Goal: Task Accomplishment & Management: Use online tool/utility

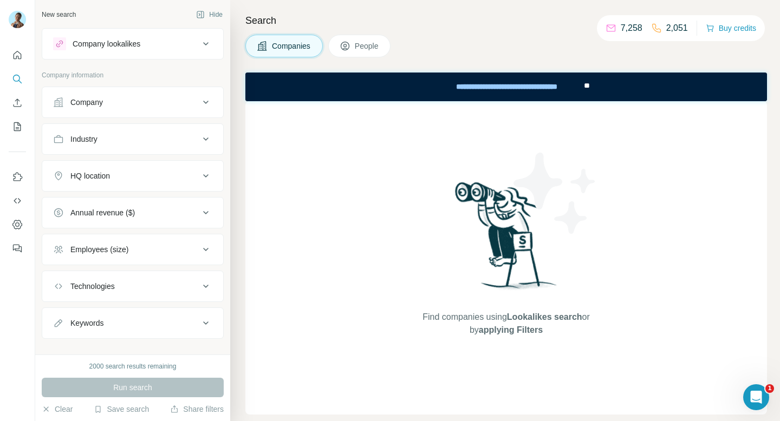
click at [193, 50] on button "Company lookalikes" at bounding box center [132, 44] width 181 height 26
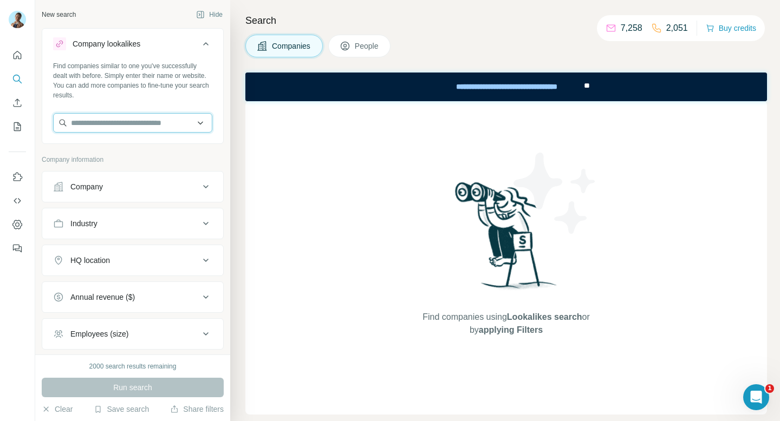
click at [138, 124] on input "text" at bounding box center [132, 122] width 159 height 19
type input "**********"
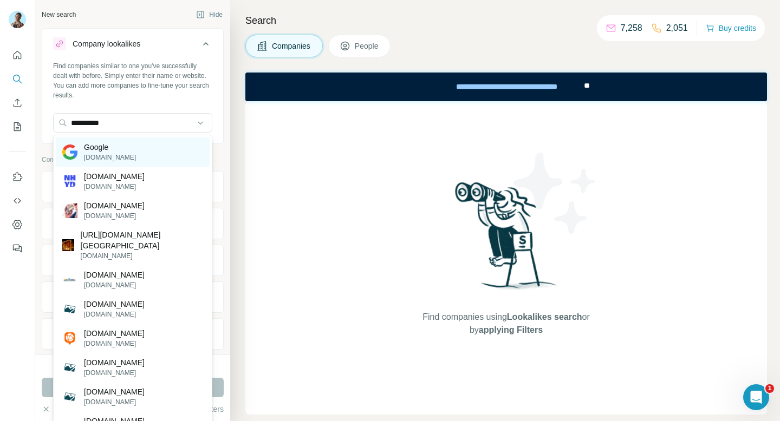
click at [94, 153] on p "[DOMAIN_NAME]" at bounding box center [110, 158] width 52 height 10
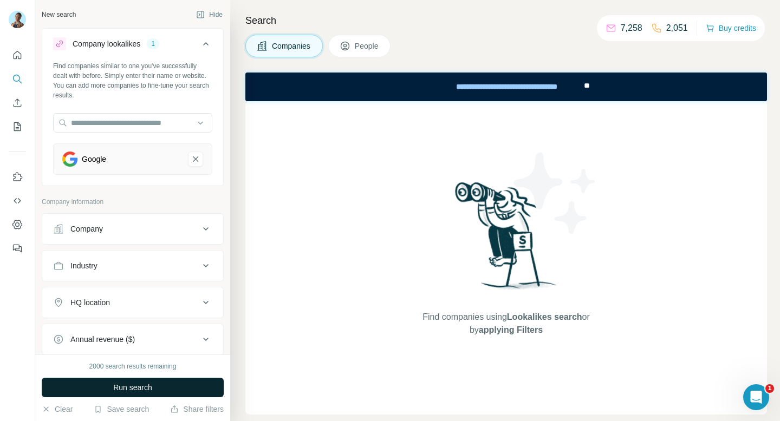
click at [101, 383] on button "Run search" at bounding box center [133, 387] width 182 height 19
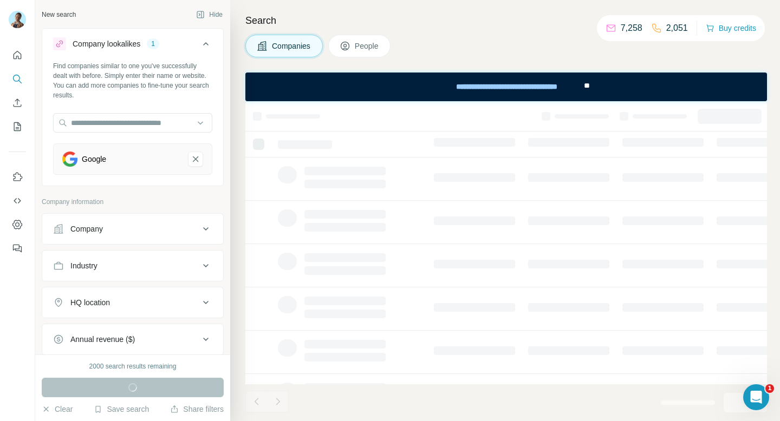
click at [376, 86] on div "**********" at bounding box center [505, 87] width 521 height 29
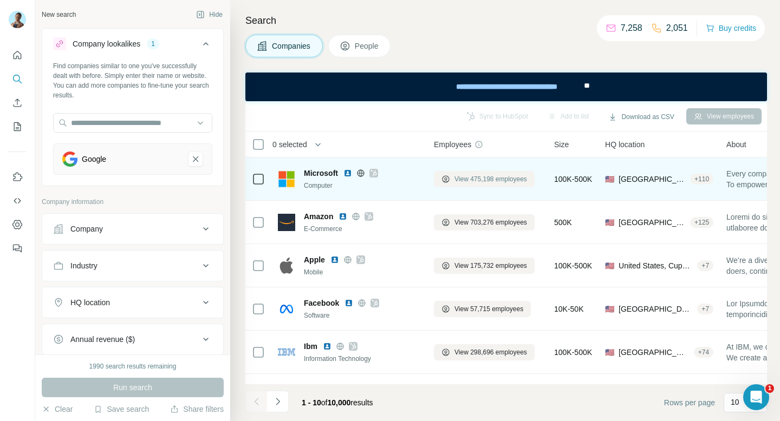
click at [500, 178] on span "View 475,198 employees" at bounding box center [490, 179] width 73 height 10
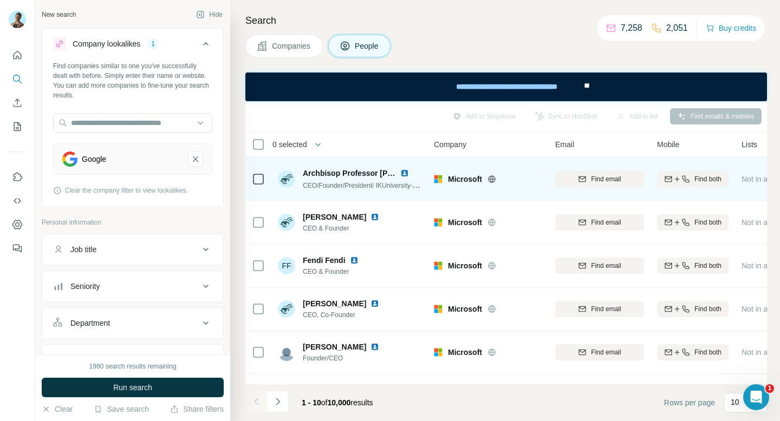
click at [424, 195] on td "Archbisop Professor [PERSON_NAME], PhDs CEO/Founder/President/ IKUniversity-U.S…" at bounding box center [349, 179] width 157 height 43
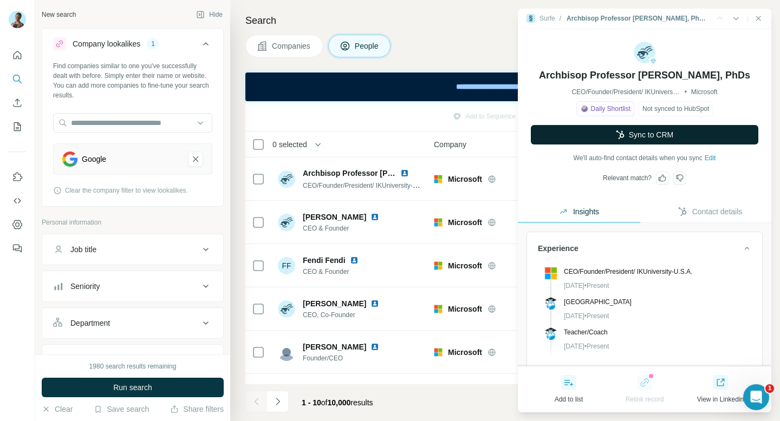
click at [655, 134] on button "Sync to CRM" at bounding box center [644, 134] width 227 height 19
click at [683, 130] on button "Sync to CRM" at bounding box center [644, 134] width 227 height 19
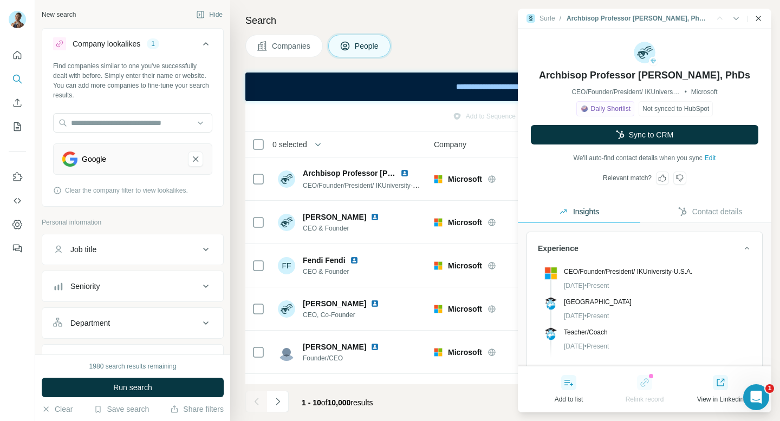
click at [759, 18] on icon "Close side panel" at bounding box center [758, 18] width 9 height 9
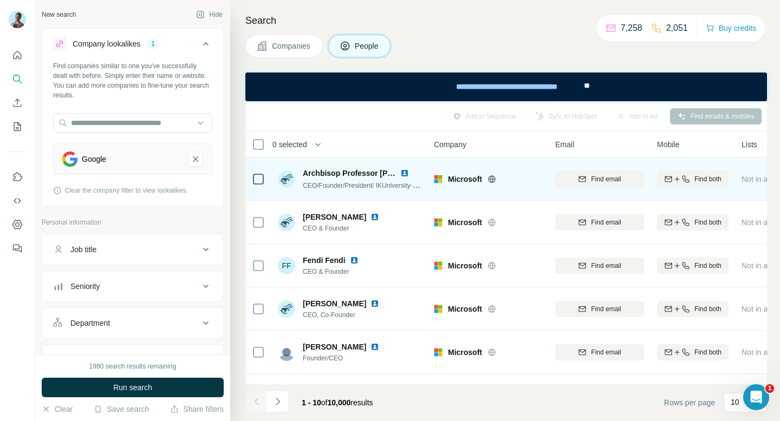
click at [526, 186] on div "Microsoft" at bounding box center [488, 179] width 108 height 30
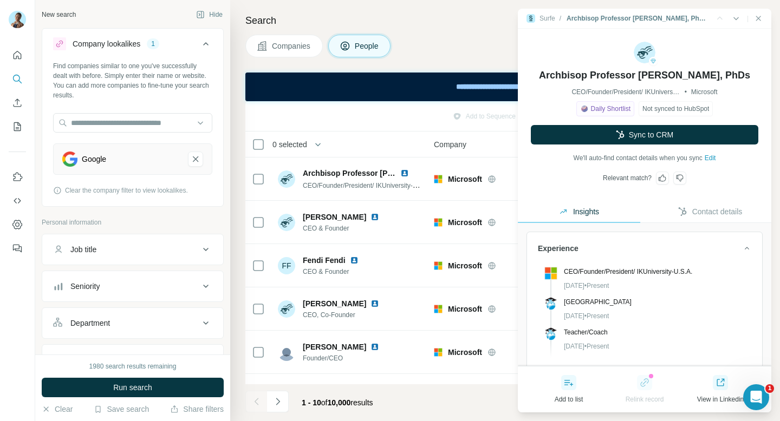
click at [760, 29] on div "Archbisop Professor [PERSON_NAME], PhDs CEO/Founder/President/ IKUniversity-U.S…" at bounding box center [644, 108] width 253 height 159
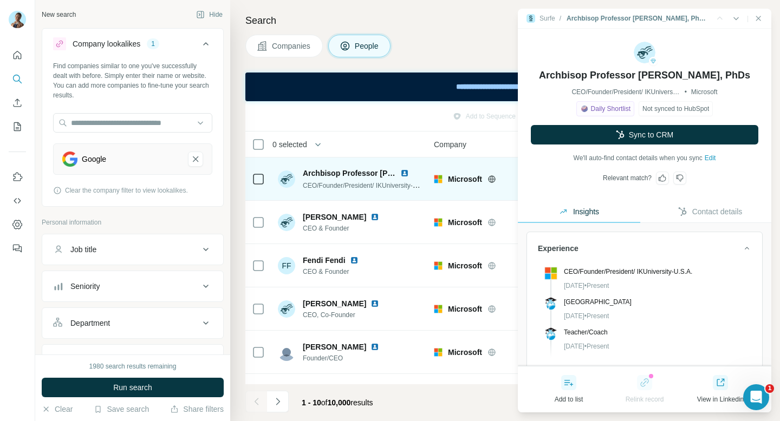
click at [264, 184] on icon at bounding box center [258, 179] width 13 height 13
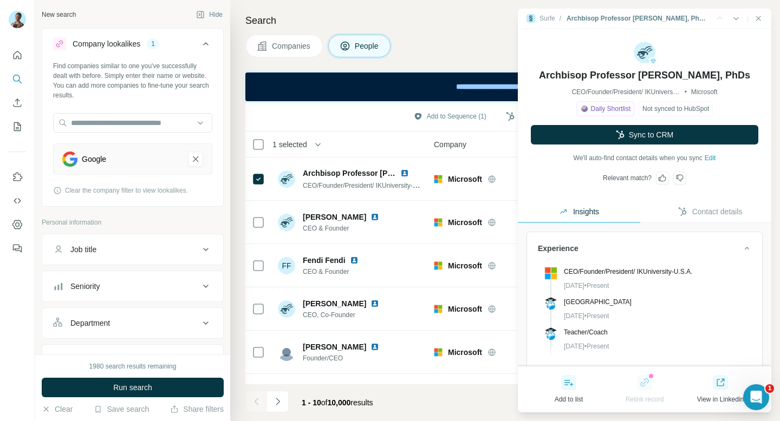
click at [762, 18] on div "Surfe / Archbisop Professor [PERSON_NAME], PhDs |" at bounding box center [644, 19] width 253 height 20
click at [760, 18] on icon "Close side panel" at bounding box center [758, 18] width 9 height 9
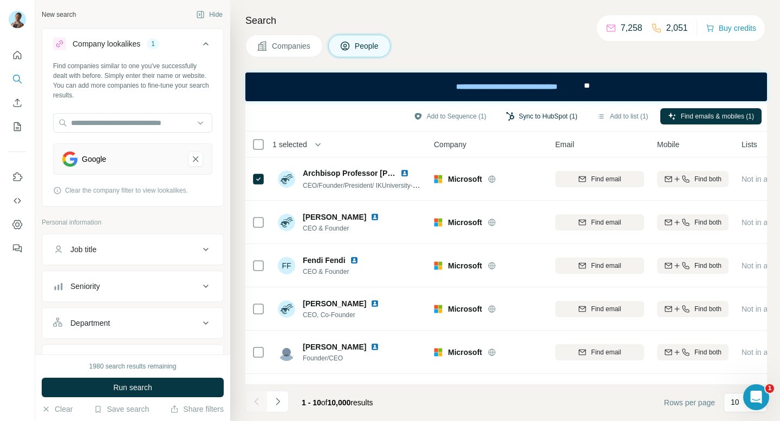
click at [551, 115] on button "Sync to HubSpot (1)" at bounding box center [541, 116] width 87 height 16
click at [534, 53] on div "Companies People" at bounding box center [505, 46] width 521 height 23
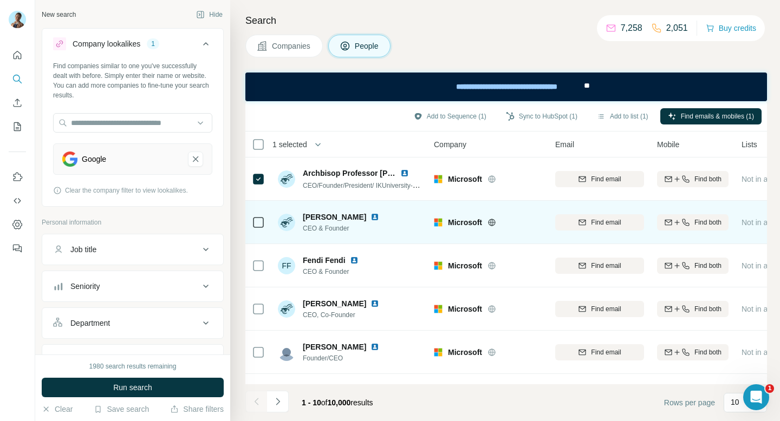
click at [356, 215] on span "[PERSON_NAME]" at bounding box center [334, 217] width 63 height 11
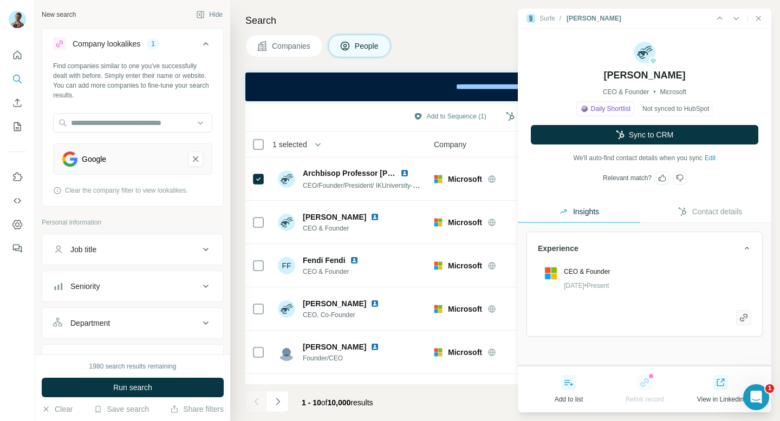
click at [743, 318] on icon "button" at bounding box center [743, 317] width 10 height 11
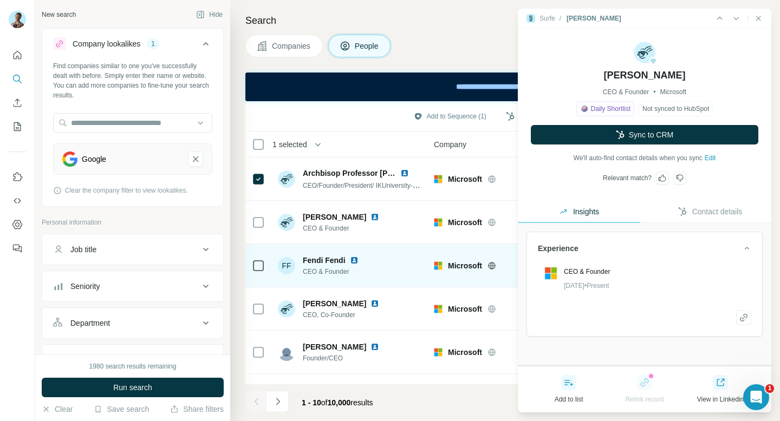
click at [370, 264] on div "FF Fendi Fendi CEO & Founder" at bounding box center [350, 266] width 144 height 30
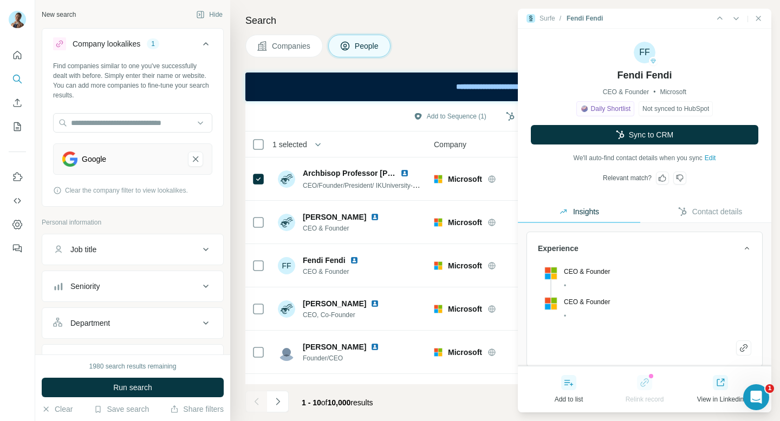
scroll to position [14, 0]
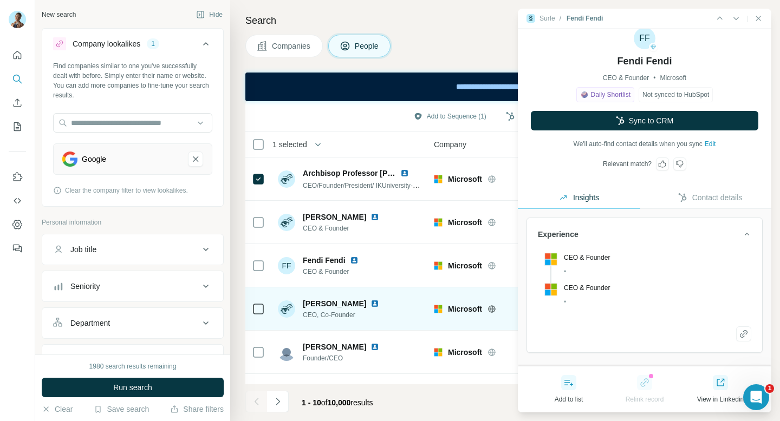
click at [392, 325] on td "[PERSON_NAME] CEO, Co-Founder" at bounding box center [349, 308] width 157 height 43
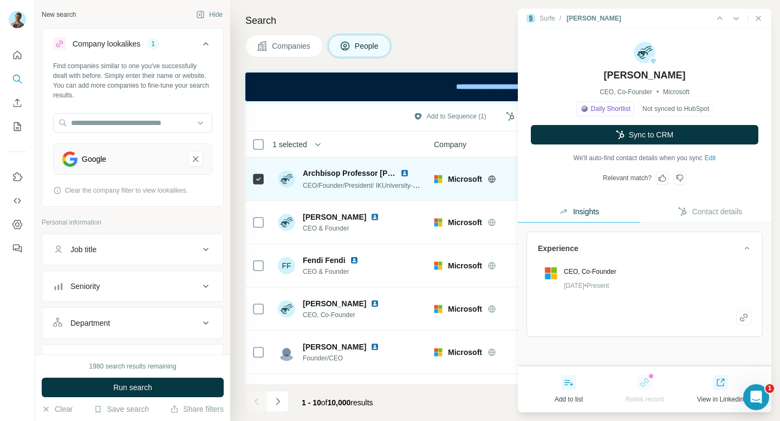
click at [424, 175] on td "Archbisop Professor [PERSON_NAME], PhDs CEO/Founder/President/ IKUniversity-U.S…" at bounding box center [349, 179] width 157 height 43
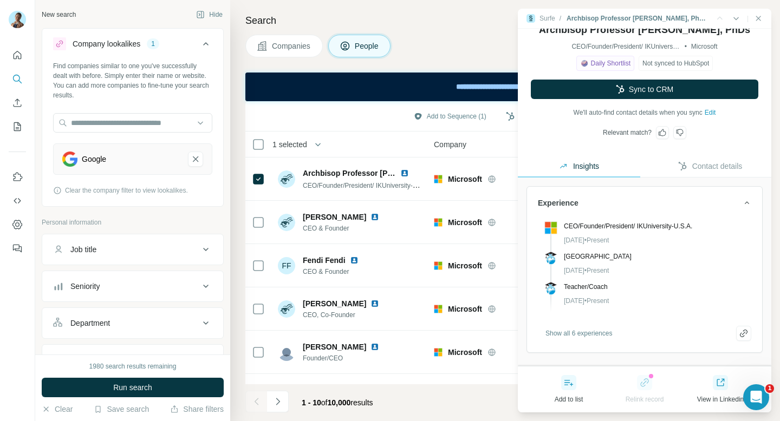
scroll to position [43, 0]
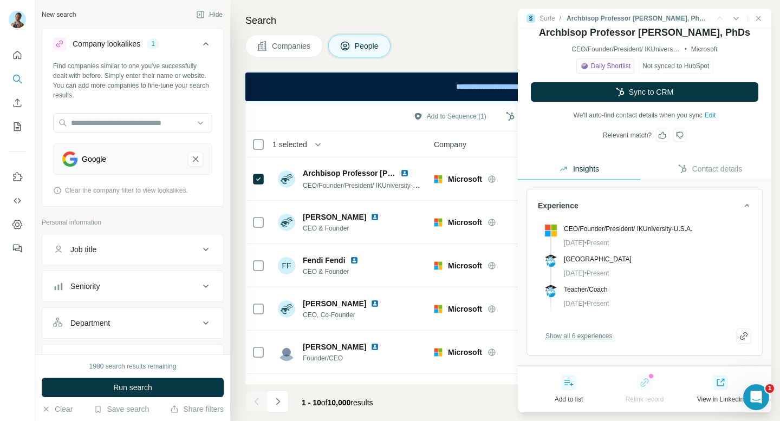
click at [591, 334] on span "Show all 6 experiences" at bounding box center [578, 336] width 67 height 10
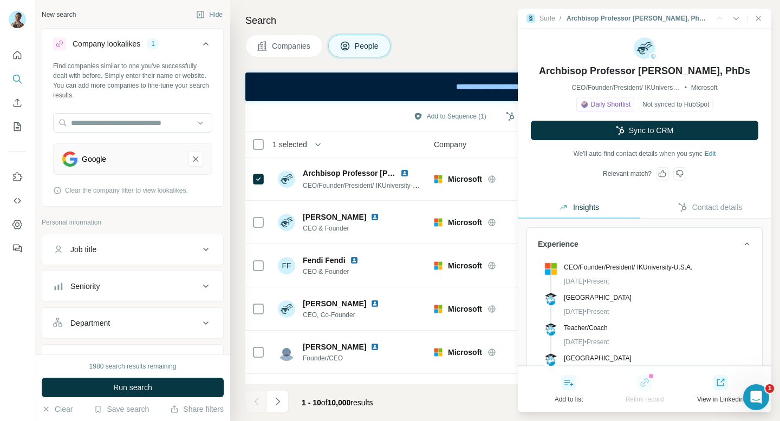
scroll to position [0, 0]
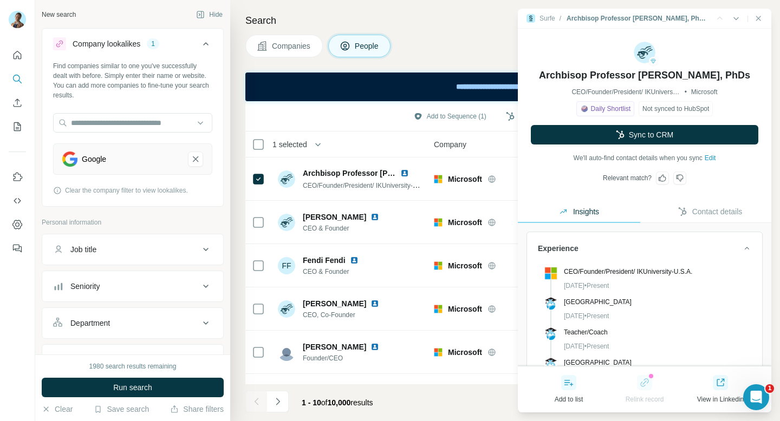
click at [762, 18] on div "Surfe / Archbisop Professor [PERSON_NAME], PhDs |" at bounding box center [644, 19] width 253 height 20
click at [761, 17] on icon "Close side panel" at bounding box center [758, 18] width 9 height 9
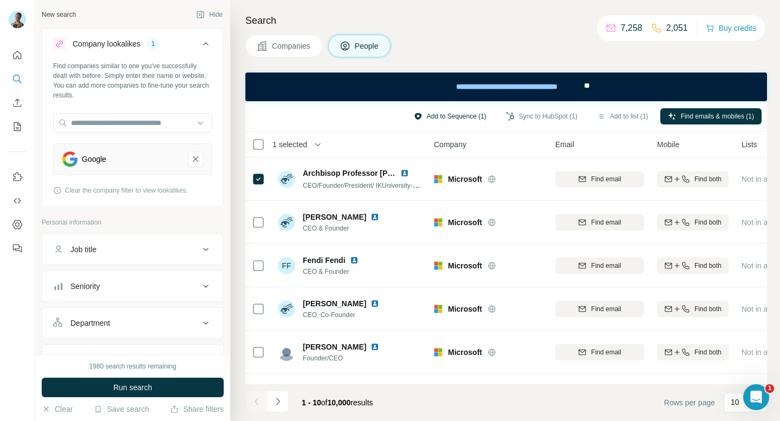
click at [430, 114] on button "Add to Sequence (1)" at bounding box center [450, 116] width 88 height 16
